Goal: Use online tool/utility: Utilize a website feature to perform a specific function

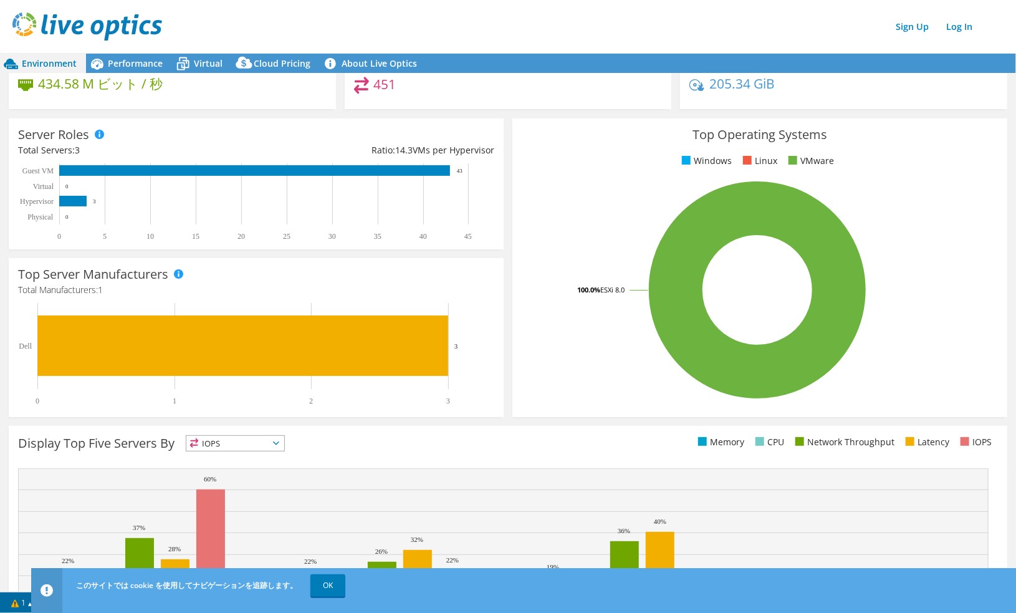
scroll to position [208, 0]
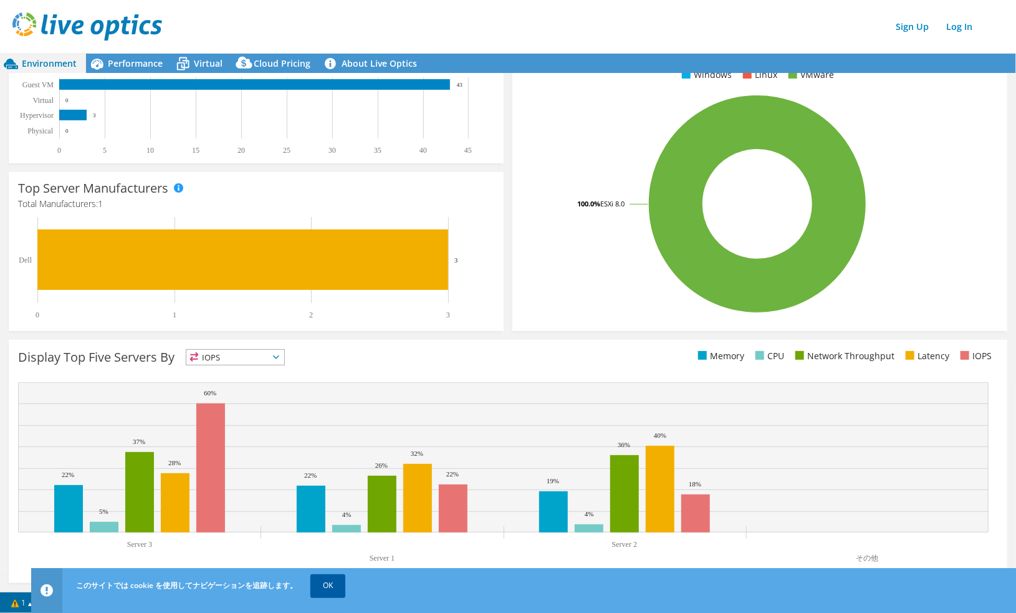
click at [335, 578] on link "OK" at bounding box center [328, 585] width 35 height 22
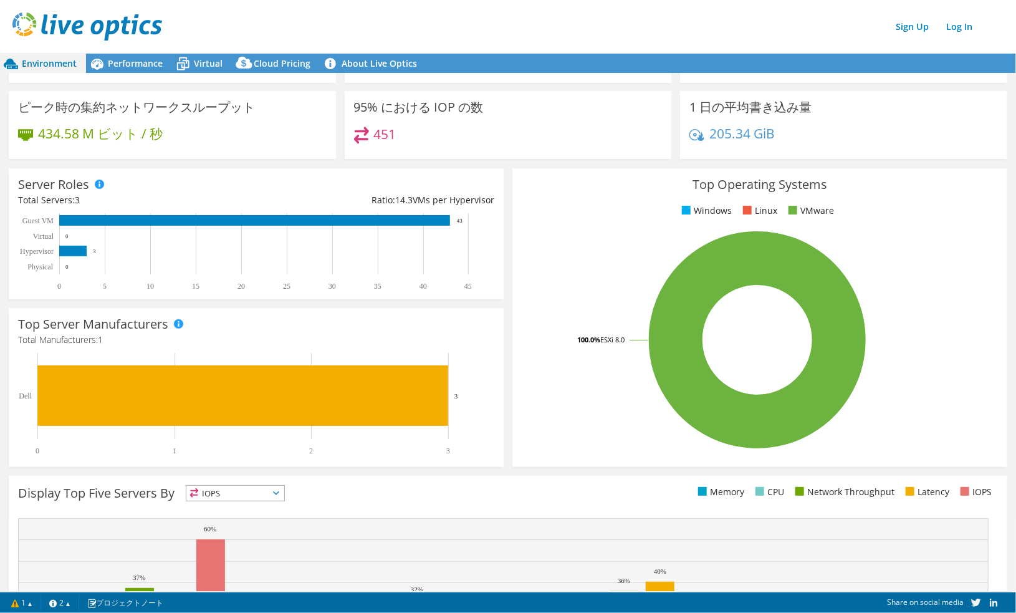
scroll to position [0, 0]
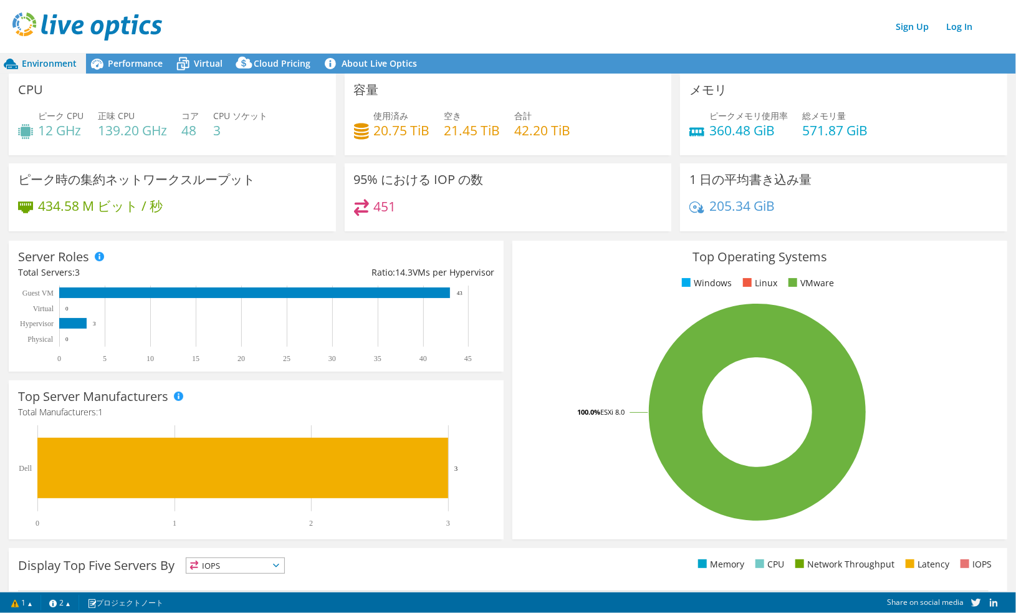
click at [79, 60] on div "Environment" at bounding box center [43, 64] width 86 height 20
click at [395, 69] on link "About Live Optics" at bounding box center [373, 64] width 107 height 20
click at [970, 31] on link "Log In" at bounding box center [959, 26] width 39 height 18
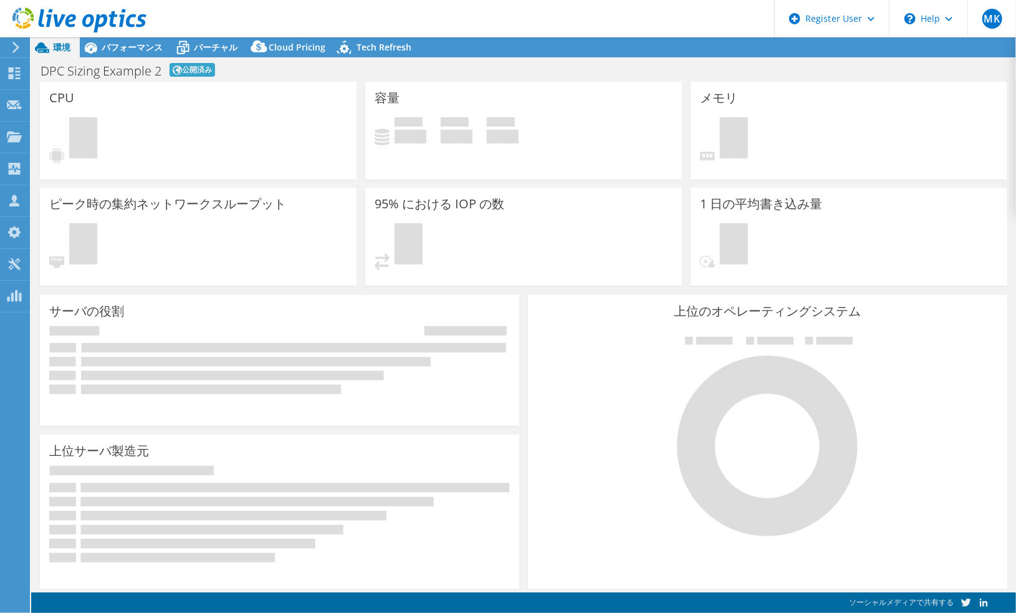
select select "[GEOGRAPHIC_DATA]"
select select "JPY"
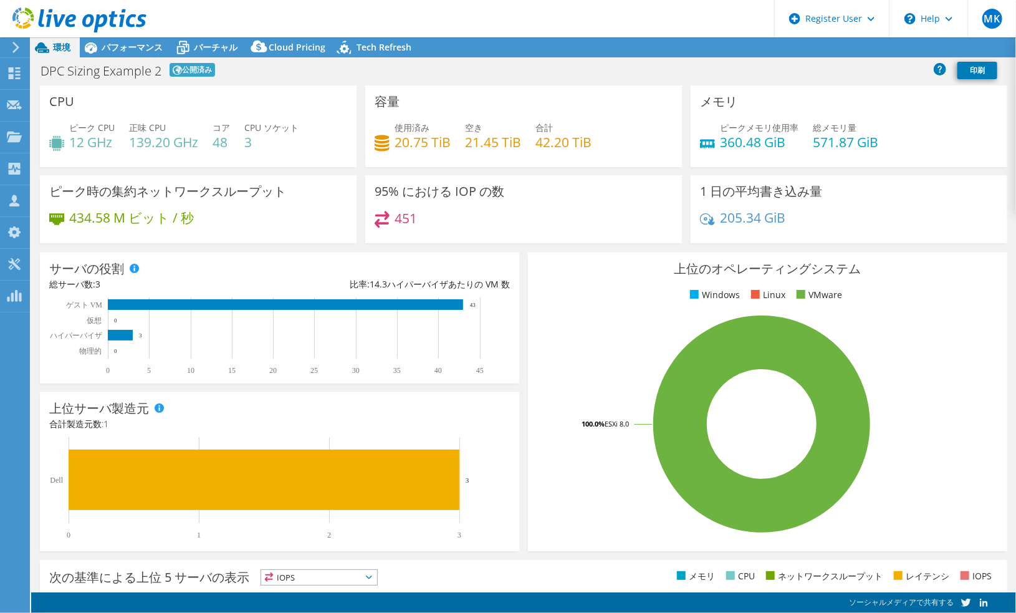
radio input "true"
radio input "false"
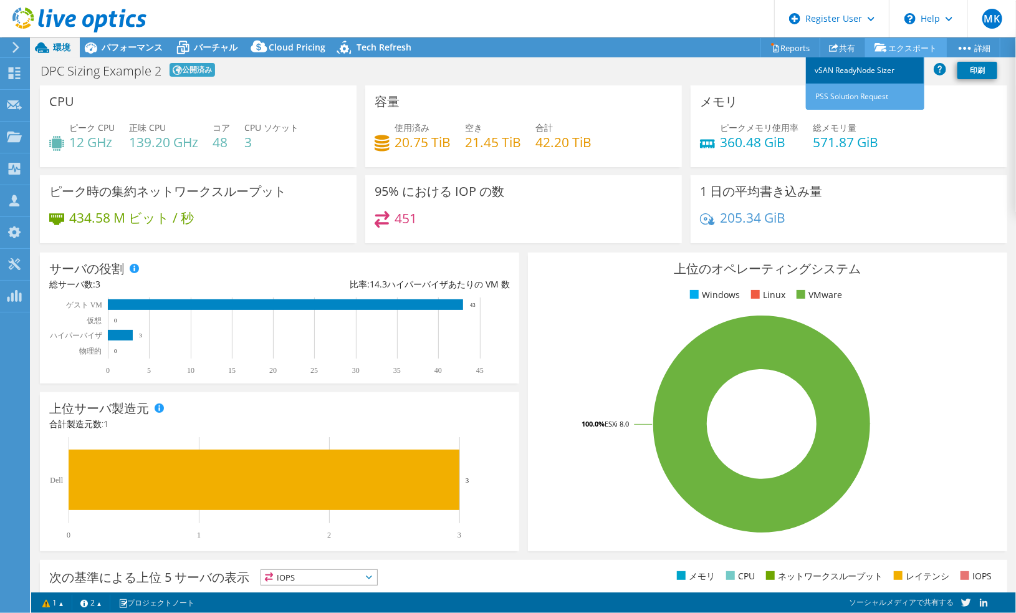
click at [887, 70] on link "vSAN ReadyNode Sizer" at bounding box center [865, 70] width 118 height 26
click at [871, 98] on link "PSS Solution Request" at bounding box center [865, 97] width 118 height 26
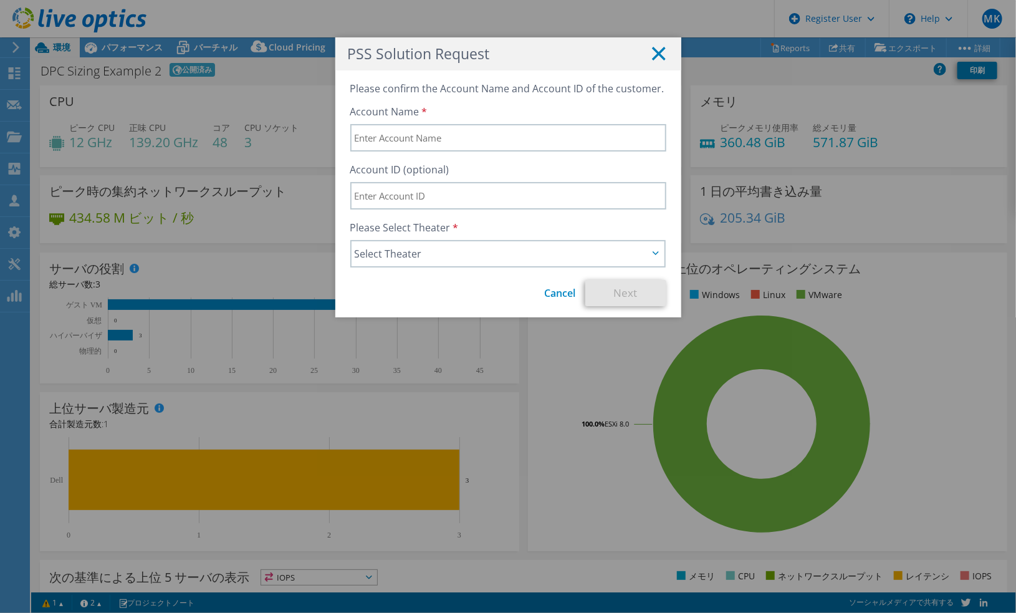
click at [659, 57] on line at bounding box center [659, 53] width 12 height 12
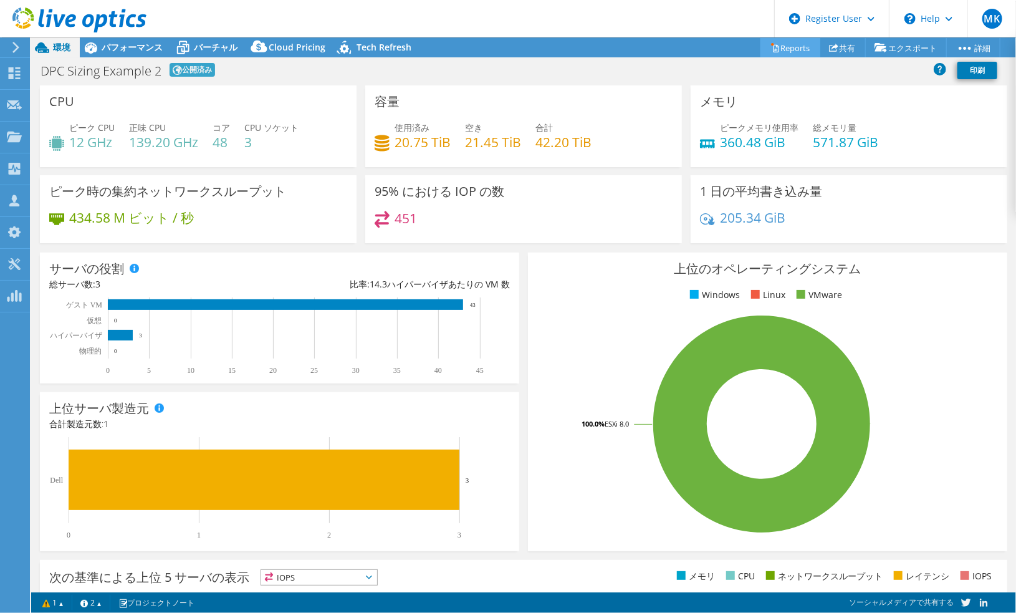
click at [785, 48] on link "Reports" at bounding box center [791, 47] width 60 height 19
